Goal: Task Accomplishment & Management: Manage account settings

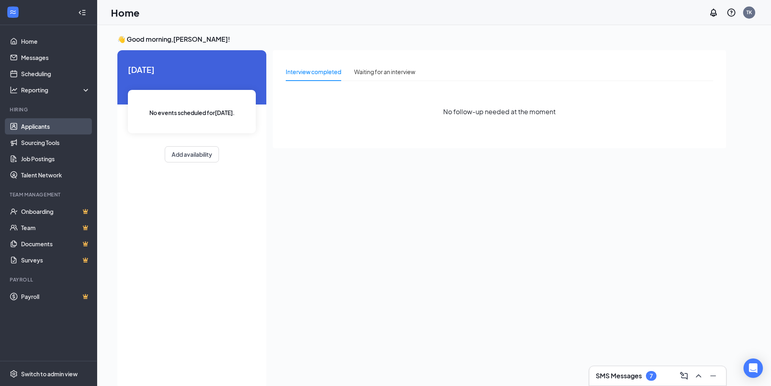
click at [34, 119] on link "Applicants" at bounding box center [55, 126] width 69 height 16
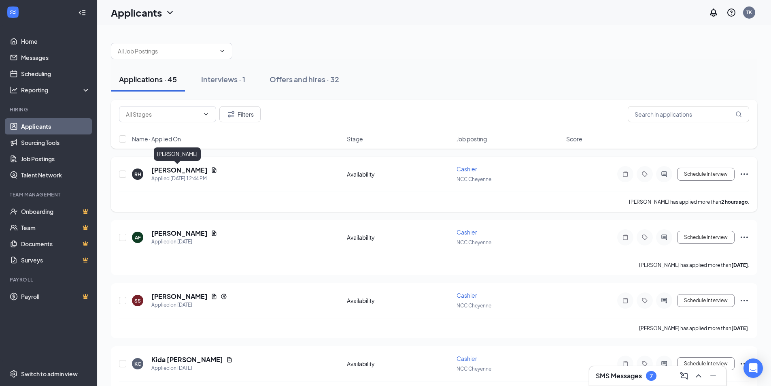
click at [182, 171] on h5 "[PERSON_NAME]" at bounding box center [179, 170] width 56 height 9
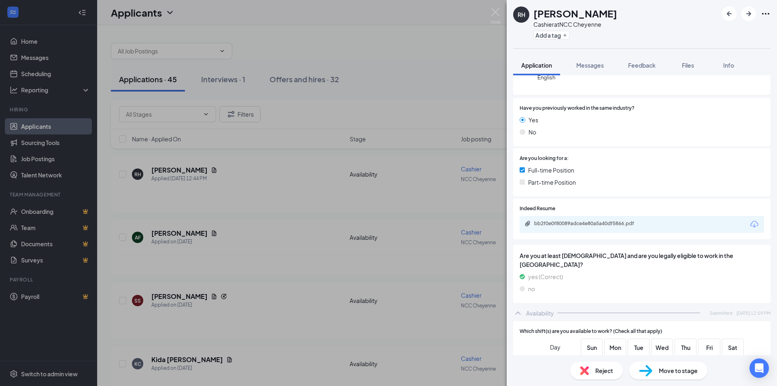
scroll to position [121, 0]
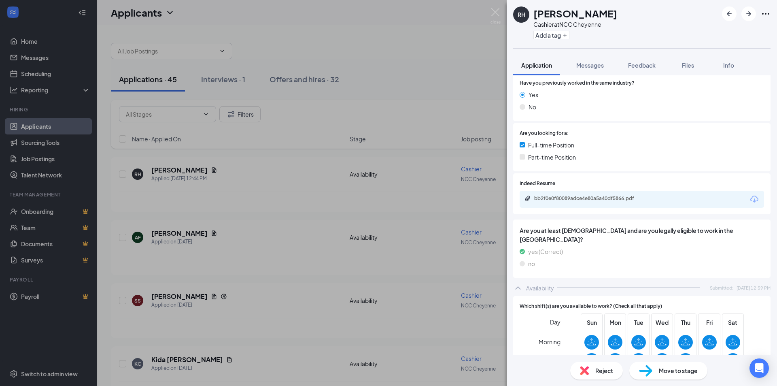
click at [559, 195] on div "bb2f0e0f80089adce4e80a5a40df5866.pdf" at bounding box center [642, 199] width 244 height 17
click at [567, 200] on div "bb2f0e0f80089adce4e80a5a40df5866.pdf" at bounding box center [590, 198] width 113 height 6
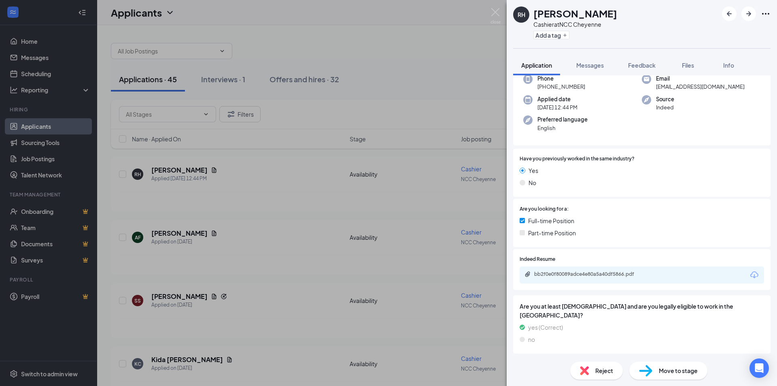
scroll to position [34, 0]
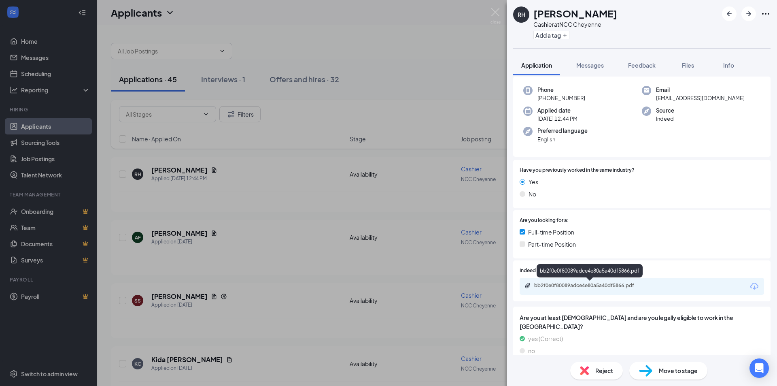
click at [603, 288] on div "bb2f0e0f80089adce4e80a5a40df5866.pdf" at bounding box center [590, 285] width 113 height 6
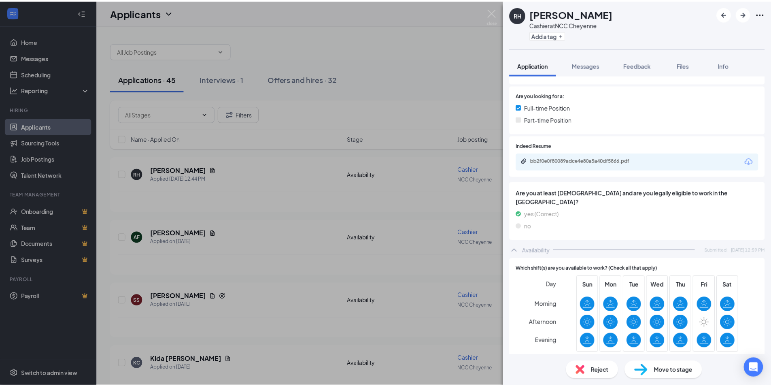
scroll to position [156, 0]
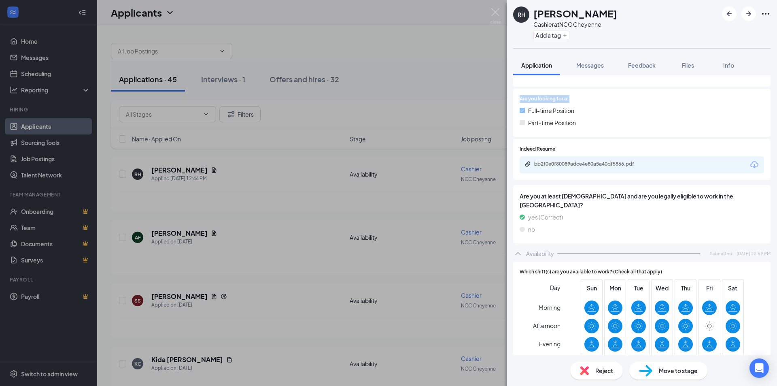
drag, startPoint x: 321, startPoint y: 103, endPoint x: 622, endPoint y: 143, distance: 304.1
click at [323, 96] on div "RH [PERSON_NAME] Cashier at NCC Cheyenne Add a tag Application Messages Feedbac…" at bounding box center [388, 193] width 777 height 386
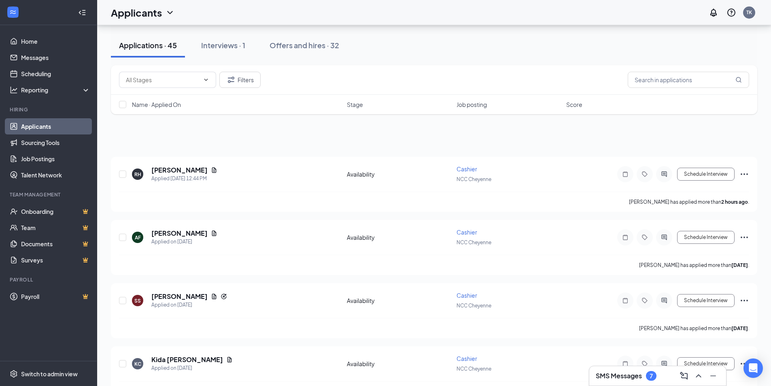
scroll to position [404, 0]
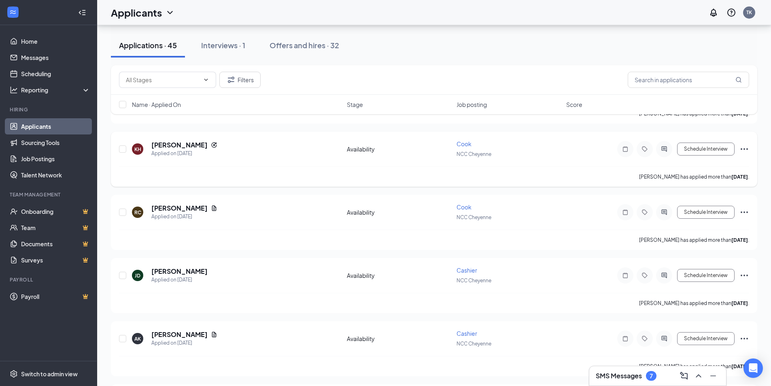
drag, startPoint x: 461, startPoint y: 60, endPoint x: 367, endPoint y: 173, distance: 147.1
click at [367, 173] on div "Applications · 45 Interviews · 1 Offers and hires · 32 Filters Name · Applied O…" at bounding box center [434, 319] width 646 height 1376
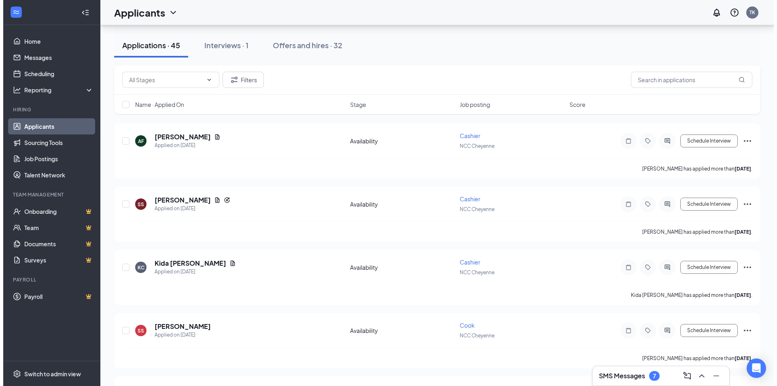
scroll to position [81, 0]
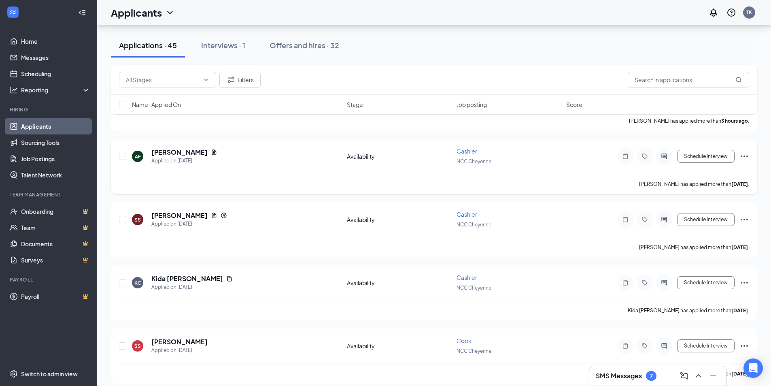
click at [379, 154] on div "Availability" at bounding box center [399, 156] width 105 height 8
click at [183, 149] on h5 "[PERSON_NAME]" at bounding box center [179, 152] width 56 height 9
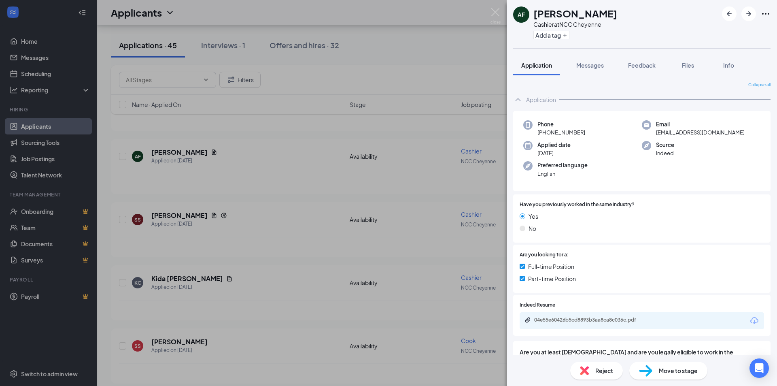
click at [481, 17] on div "AF [PERSON_NAME] Cashier at NCC Cheyenne Add a tag Application Messages Feedbac…" at bounding box center [388, 193] width 777 height 386
click at [455, 67] on div "AF [PERSON_NAME] Cashier at NCC Cheyenne Add a tag Application Messages Feedbac…" at bounding box center [388, 193] width 777 height 386
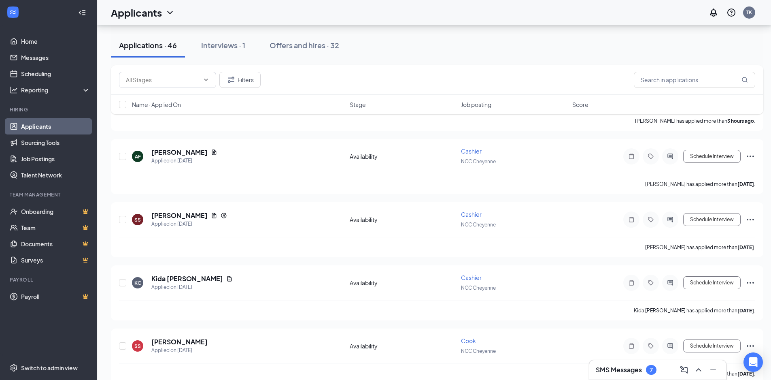
click at [495, 12] on div "Applicants TK" at bounding box center [434, 12] width 674 height 25
